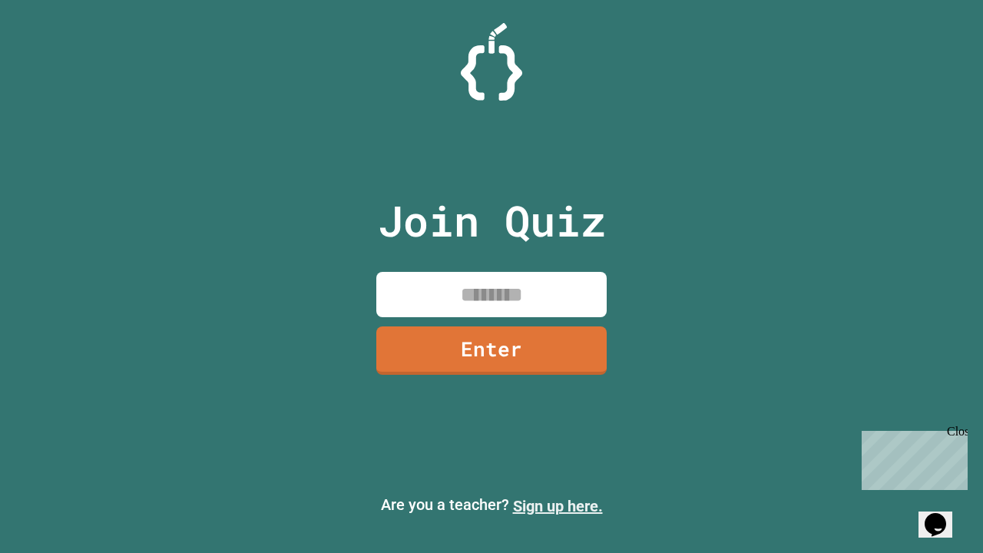
click at [558, 506] on link "Sign up here." at bounding box center [558, 506] width 90 height 18
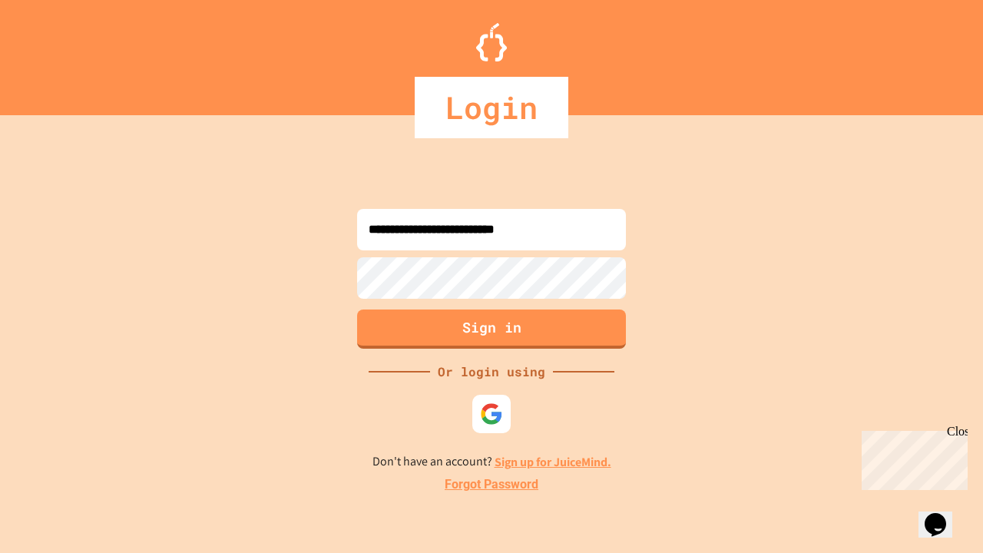
type input "**********"
